Goal: Check status

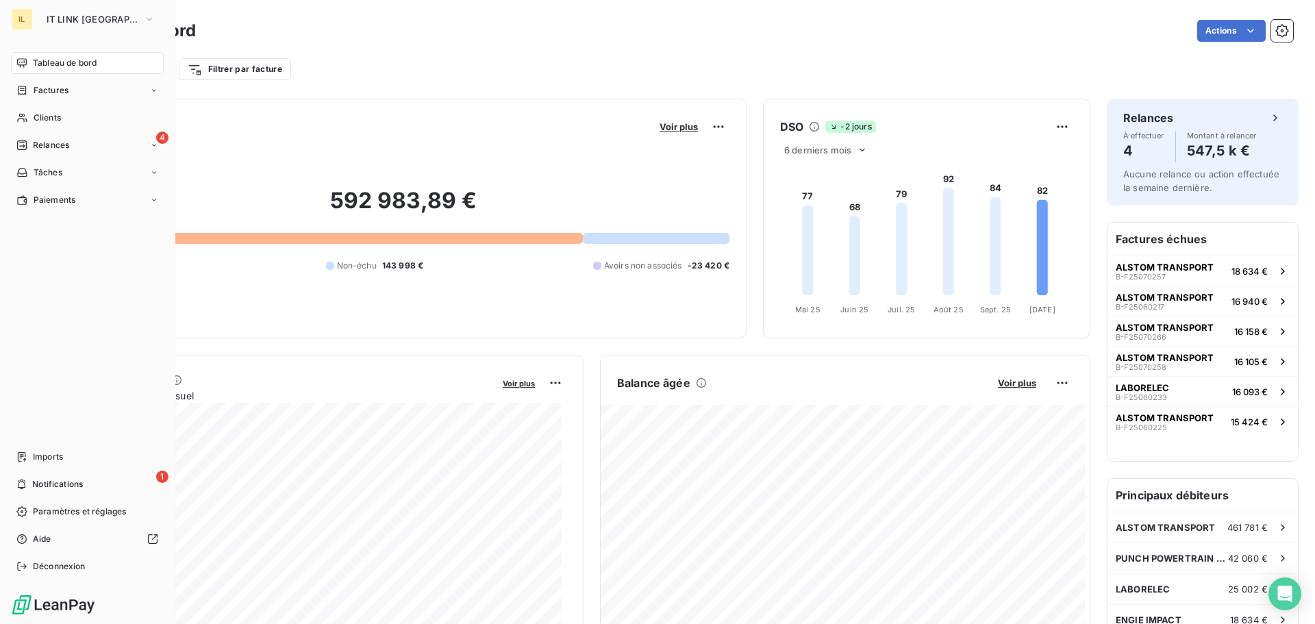
click at [28, 25] on div "IL" at bounding box center [22, 19] width 22 height 22
click at [110, 26] on button "IT LINK [GEOGRAPHIC_DATA]" at bounding box center [100, 19] width 125 height 22
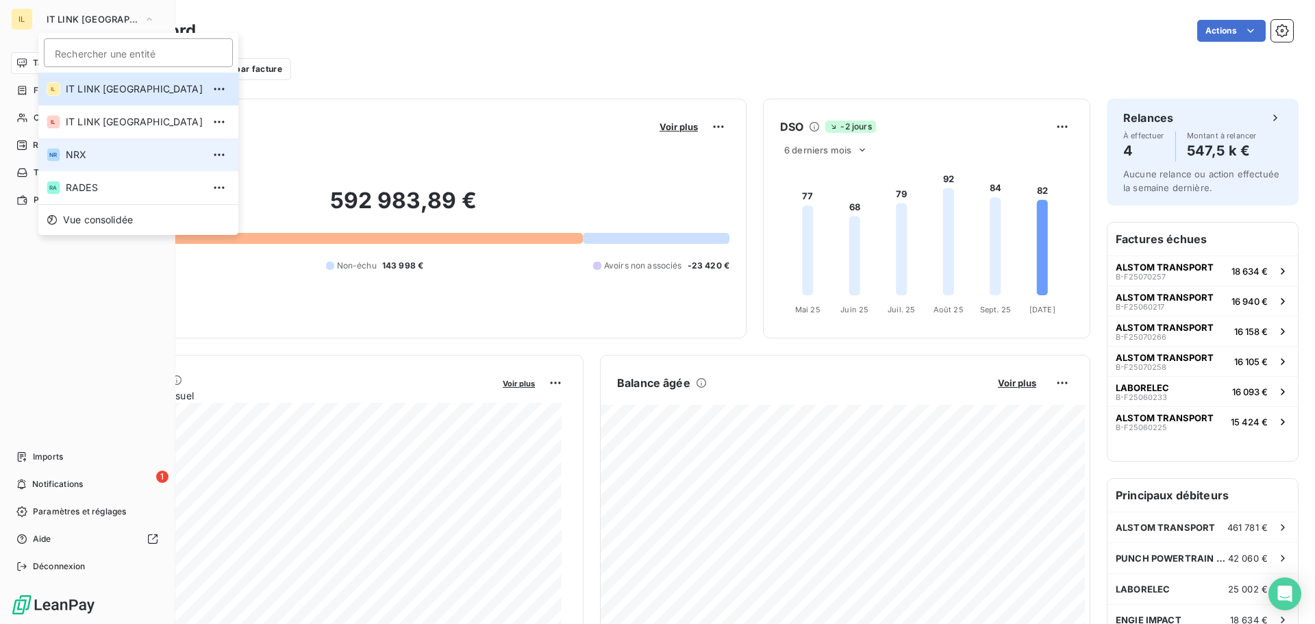
click at [115, 154] on span "NRX" at bounding box center [134, 155] width 137 height 14
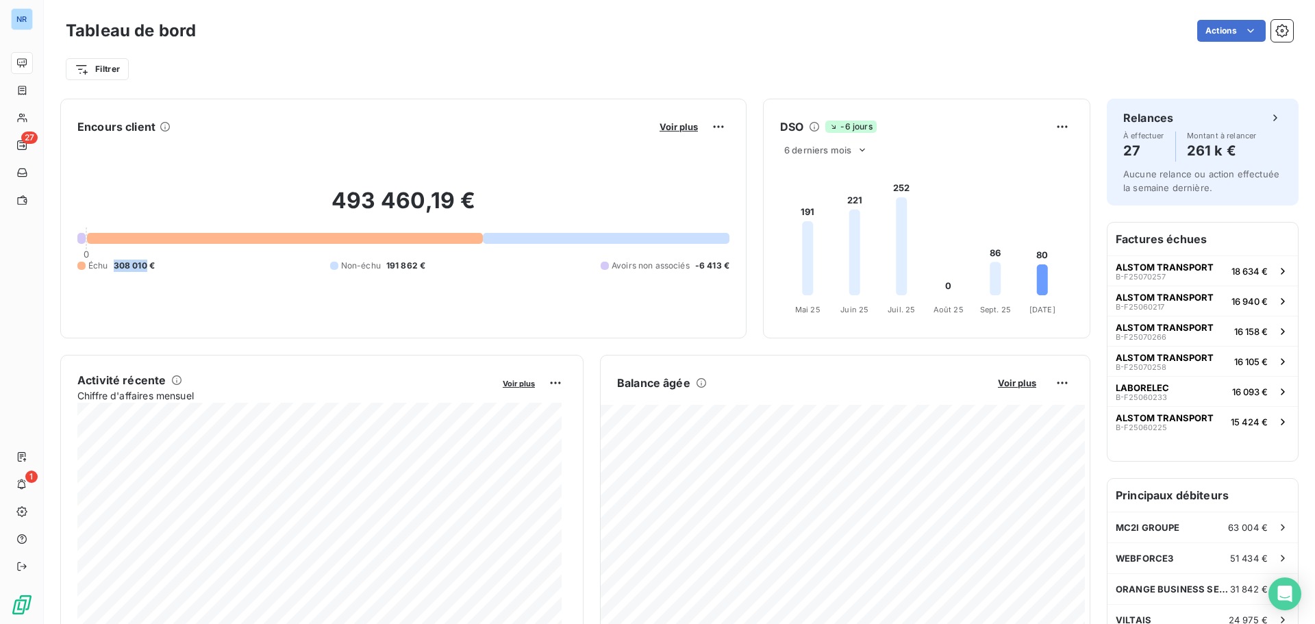
drag, startPoint x: 114, startPoint y: 266, endPoint x: 145, endPoint y: 272, distance: 32.0
click at [145, 272] on div "493 460,19 € 0 Échu 308 010 € Non-échu 191 862 € Avoirs non associés -6 413 €" at bounding box center [403, 230] width 652 height 184
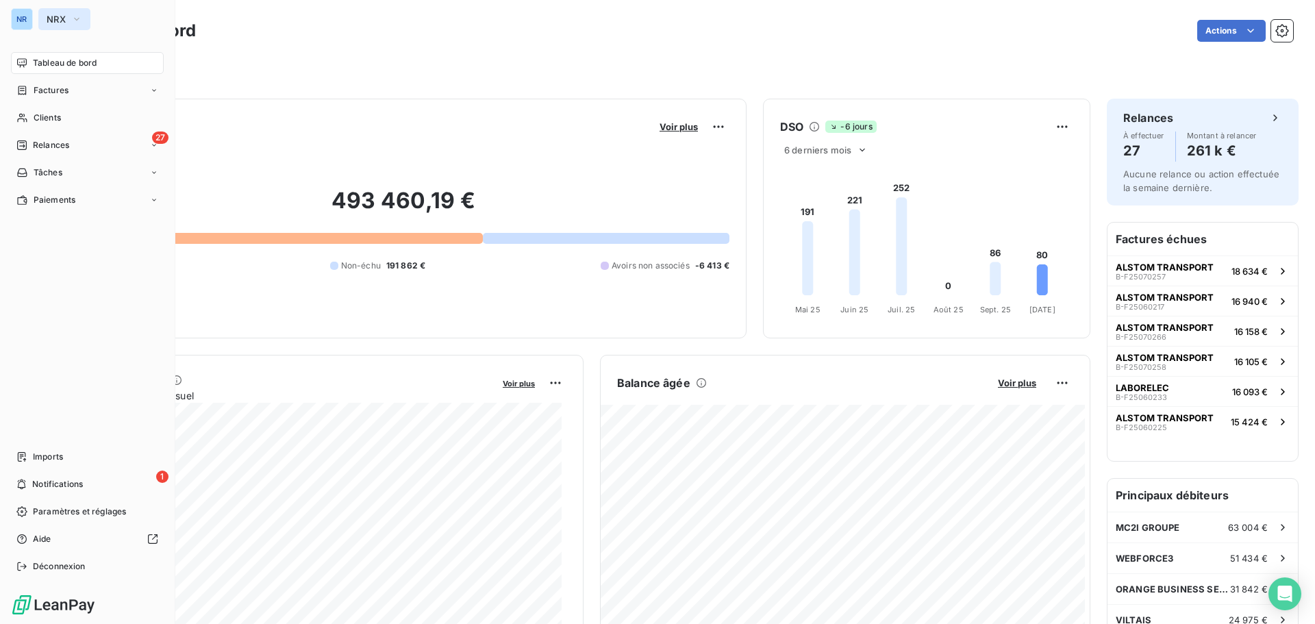
click at [59, 16] on span "NRX" at bounding box center [56, 19] width 19 height 11
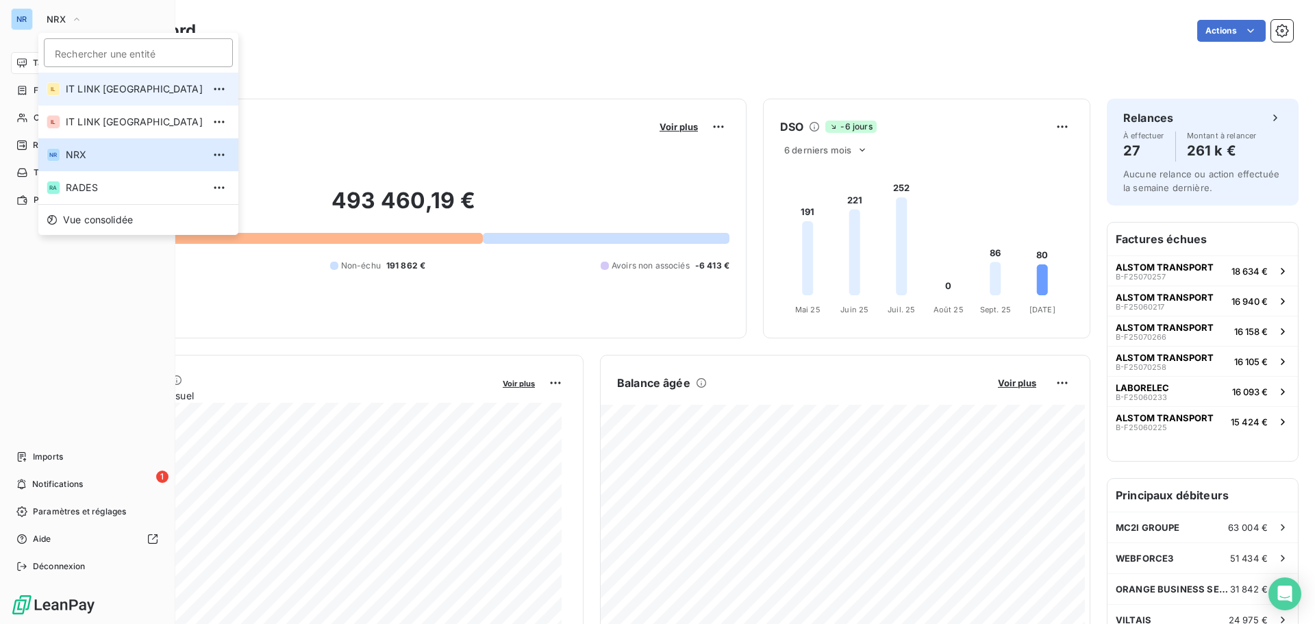
click at [111, 84] on span "IT LINK [GEOGRAPHIC_DATA]" at bounding box center [134, 89] width 137 height 14
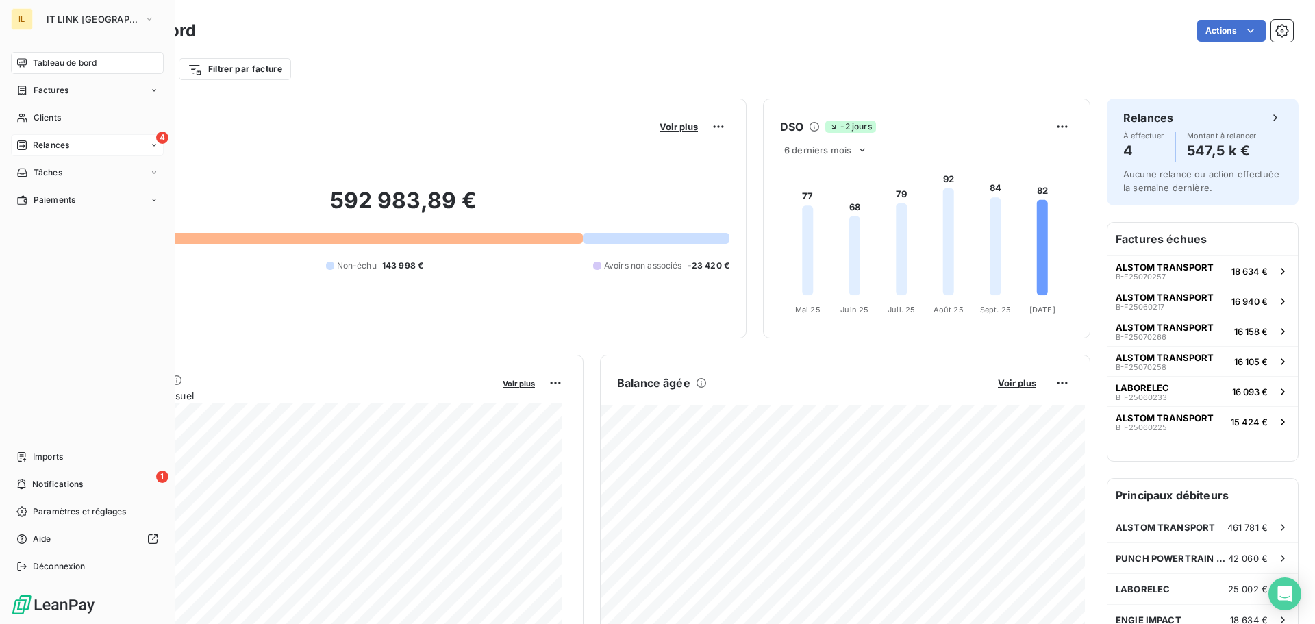
click at [73, 147] on div "4 Relances" at bounding box center [87, 145] width 153 height 22
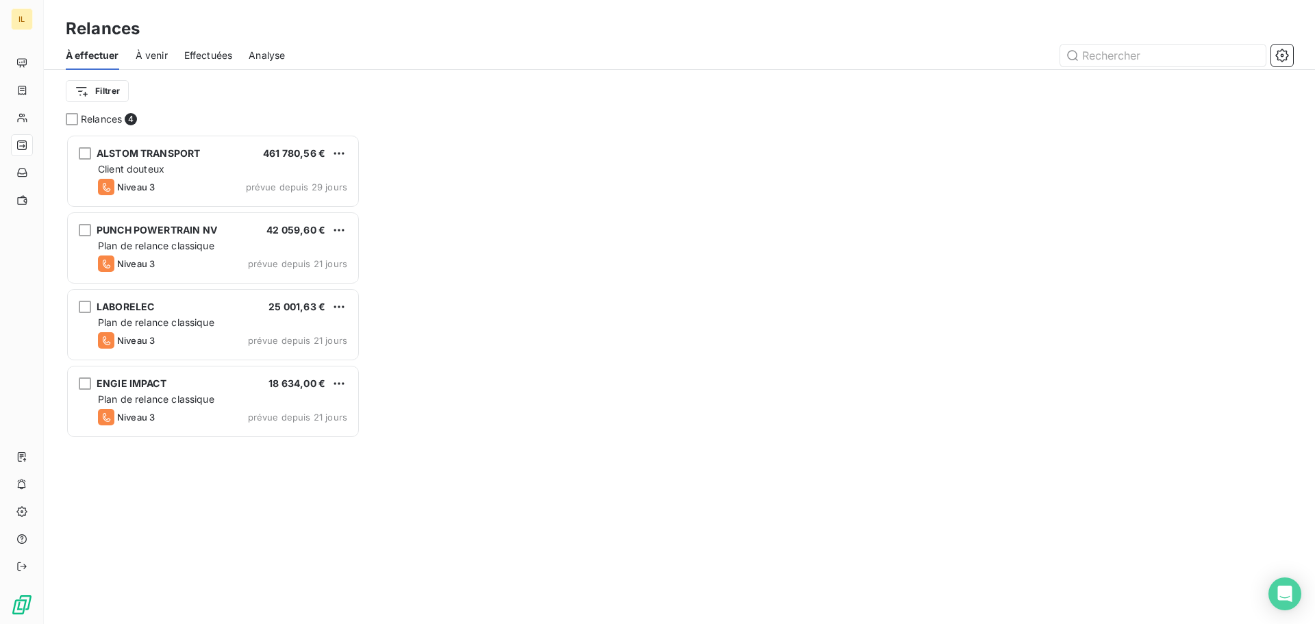
scroll to position [480, 284]
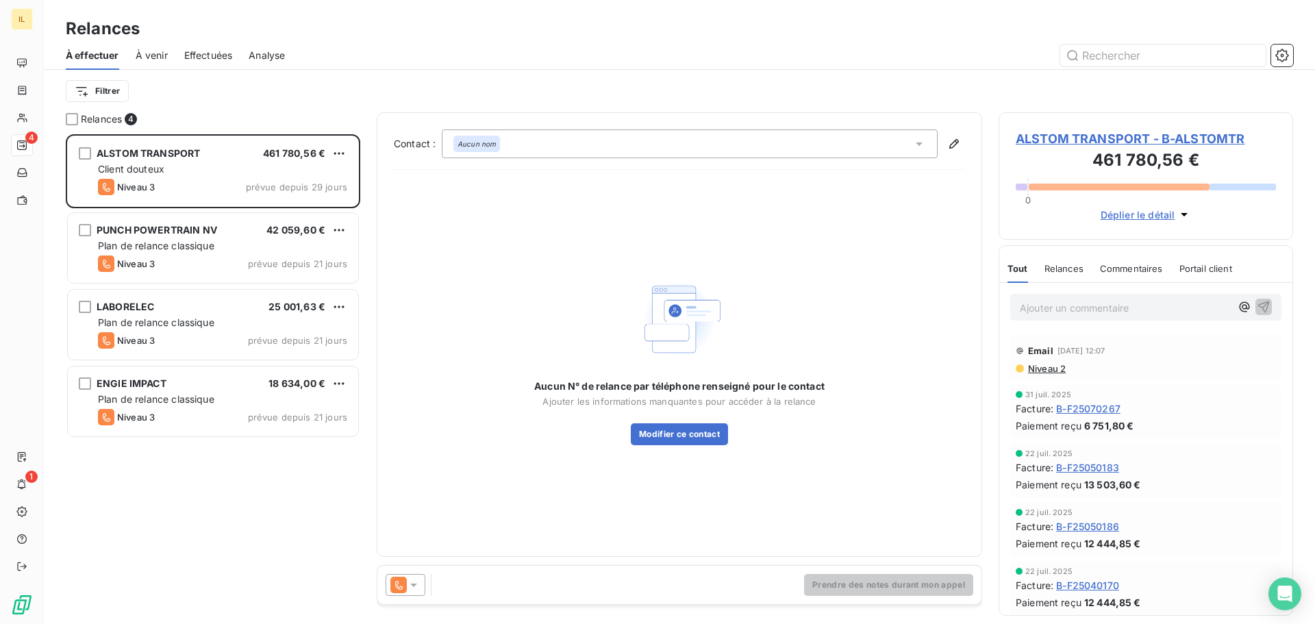
click at [1065, 348] on span "[DATE] 12:07" at bounding box center [1082, 351] width 48 height 8
click at [1045, 357] on div "Email [DATE] 12:07" at bounding box center [1146, 351] width 260 height 22
click at [1045, 364] on span "Niveau 2" at bounding box center [1046, 368] width 39 height 11
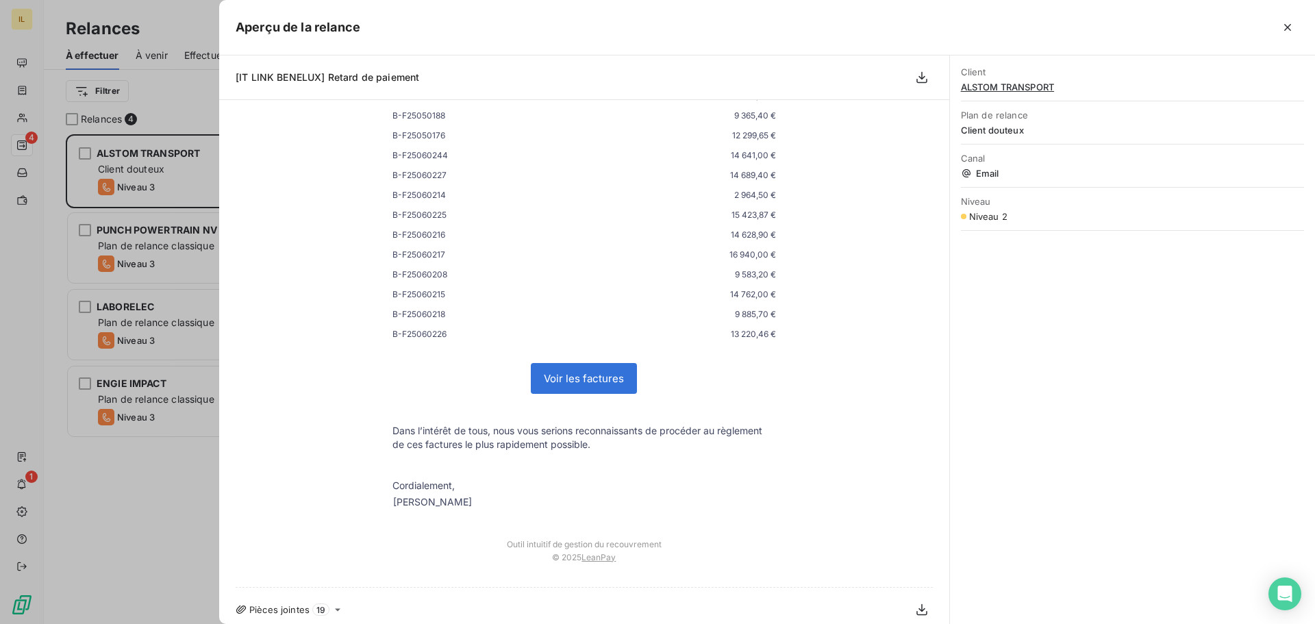
scroll to position [356, 0]
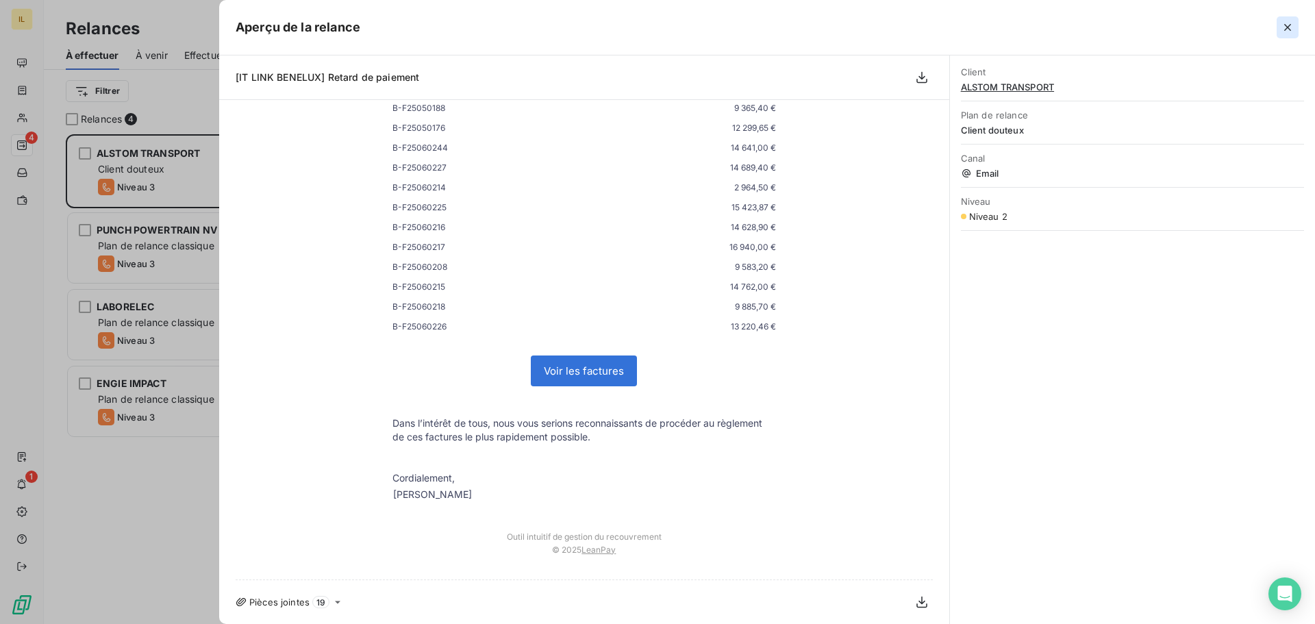
click at [1286, 28] on icon "button" at bounding box center [1288, 28] width 14 height 14
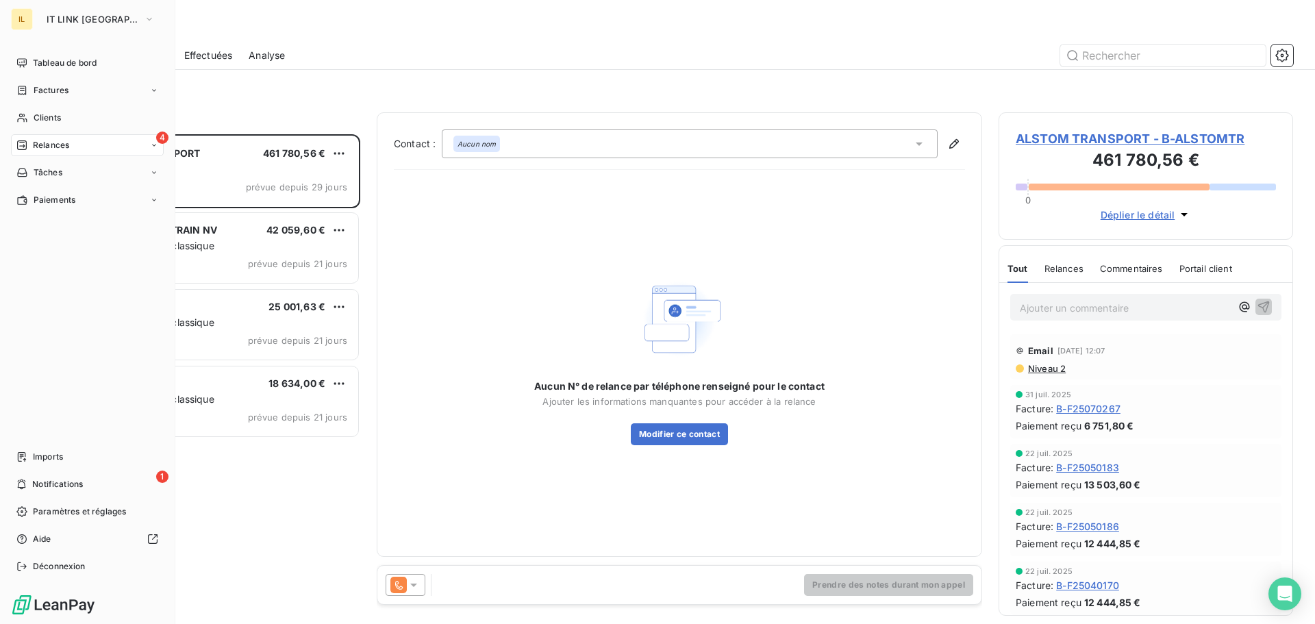
click at [64, 49] on div "IL IT LINK BENELUX Tableau de bord Factures Clients 4 Relances Tâches Paiements…" at bounding box center [87, 312] width 175 height 624
click at [59, 55] on div "Tableau de bord" at bounding box center [87, 63] width 153 height 22
